Goal: Transaction & Acquisition: Purchase product/service

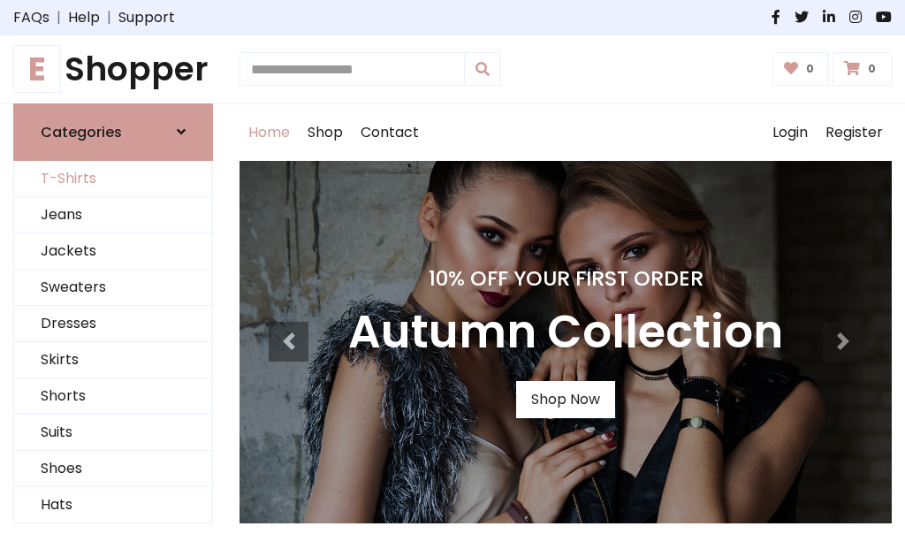
click at [113, 179] on link "T-Shirts" at bounding box center [113, 179] width 198 height 36
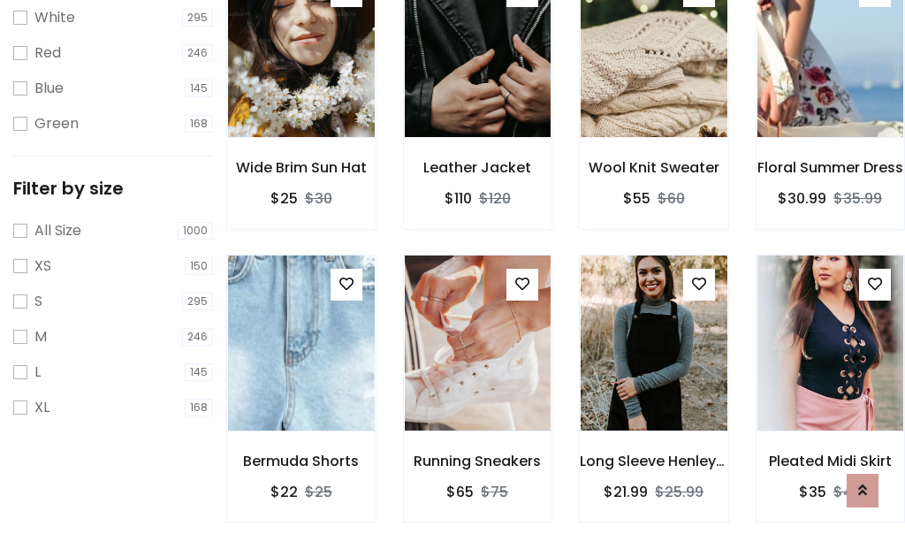
scroll to position [32, 0]
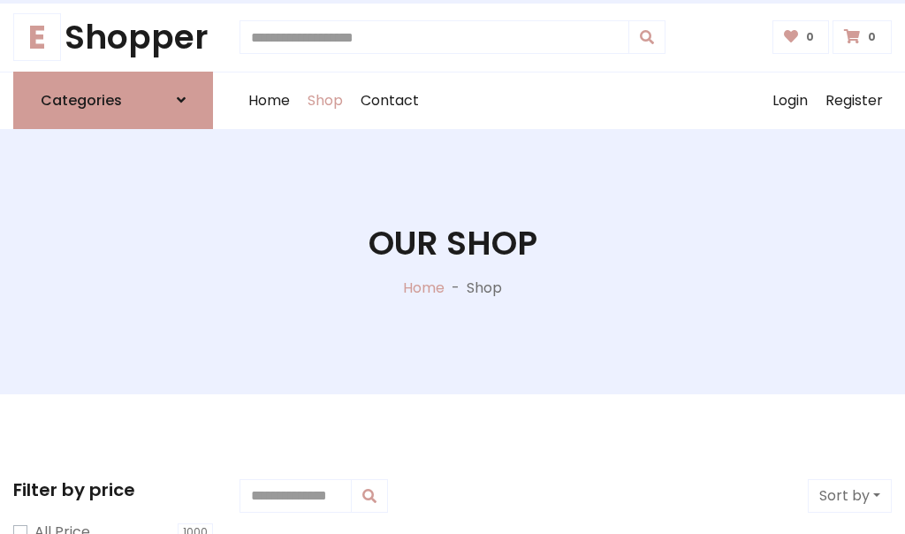
click at [452, 261] on h1 "Our Shop" at bounding box center [453, 244] width 169 height 40
click at [566, 100] on div "Home Shop Contact Log out Login Register" at bounding box center [566, 100] width 652 height 57
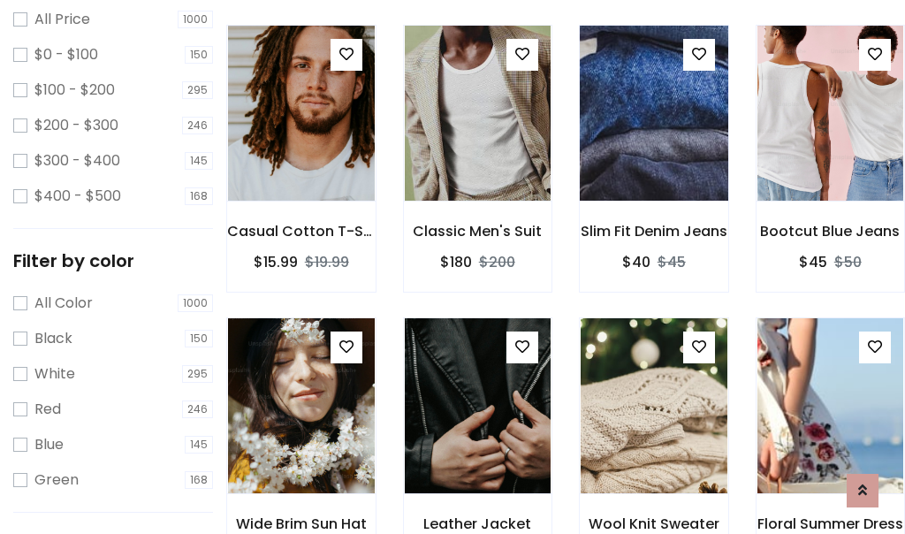
click at [653, 145] on img at bounding box center [654, 113] width 176 height 424
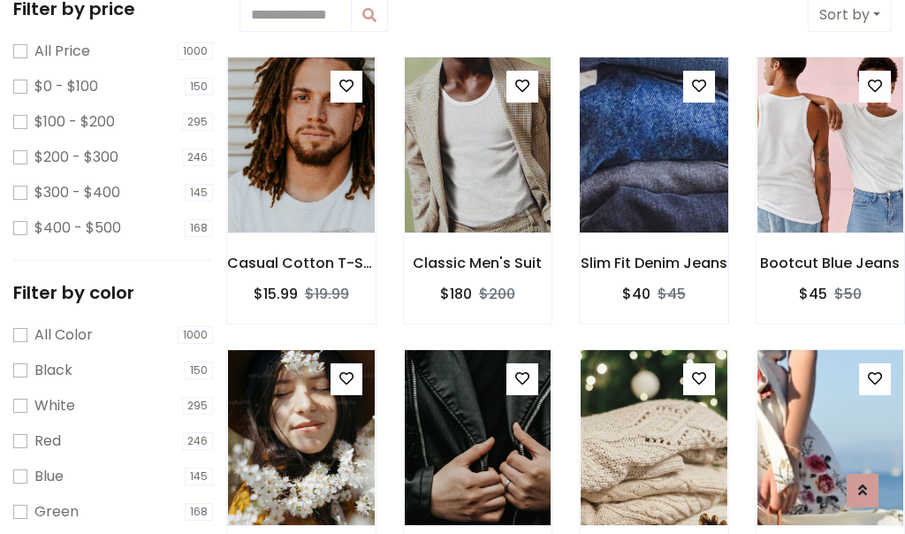
scroll to position [32, 0]
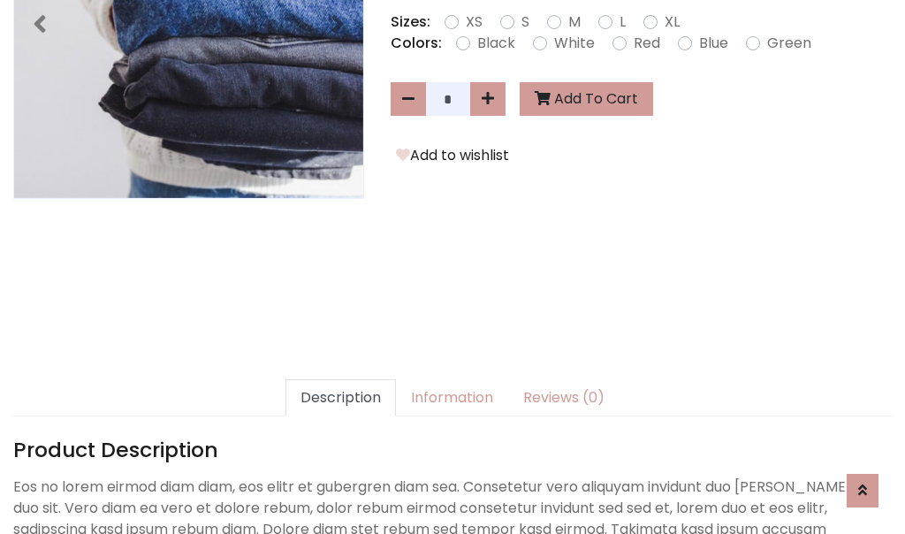
scroll to position [432, 0]
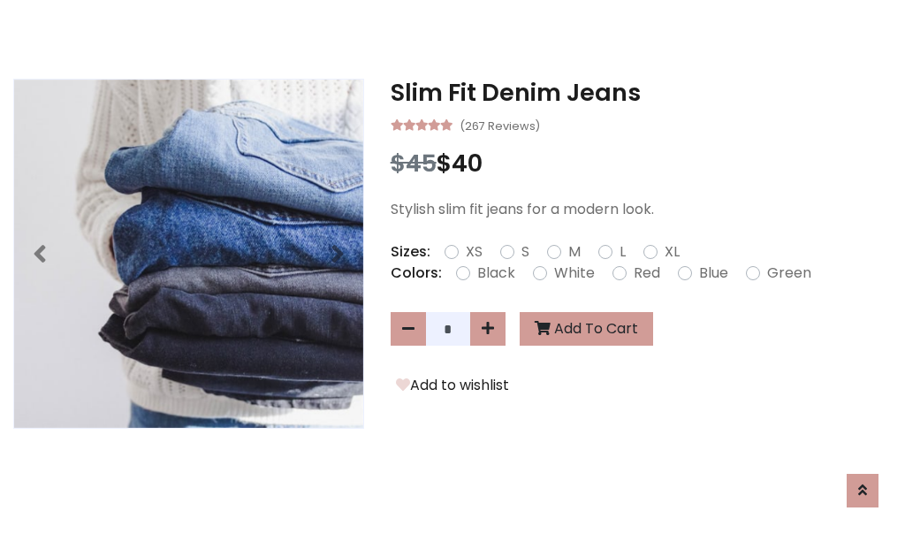
click at [641, 92] on h3 "Slim Fit Denim Jeans" at bounding box center [641, 93] width 501 height 28
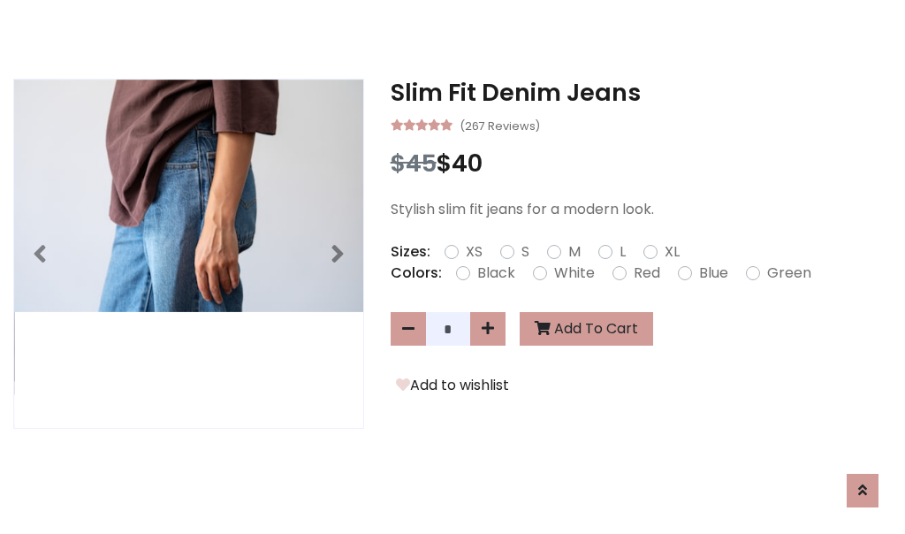
click at [641, 92] on h3 "Slim Fit Denim Jeans" at bounding box center [641, 93] width 501 height 28
